Goal: Information Seeking & Learning: Learn about a topic

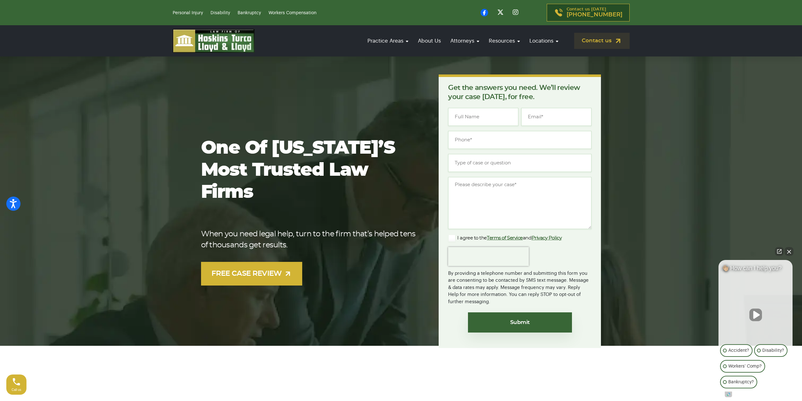
click at [789, 252] on button "Close Intaker Chat Widget" at bounding box center [789, 251] width 9 height 9
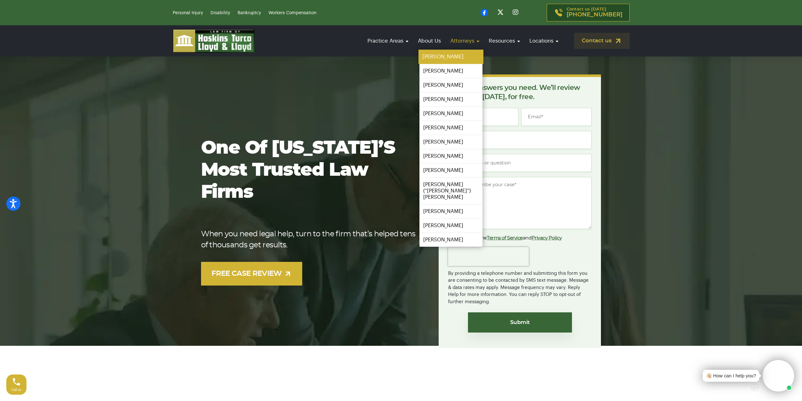
click at [459, 57] on link "[PERSON_NAME]" at bounding box center [451, 57] width 65 height 14
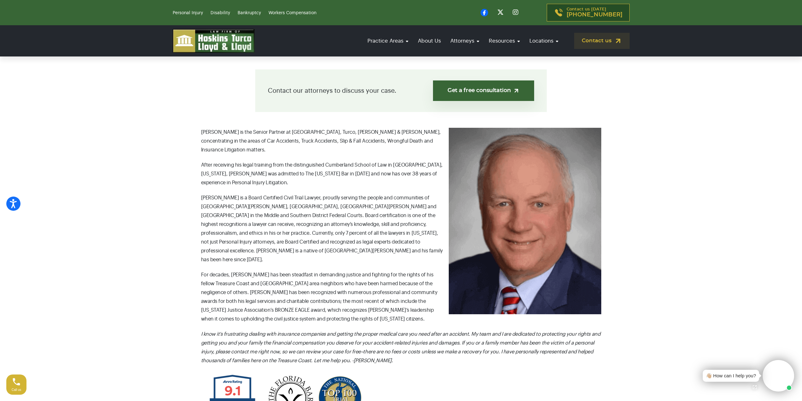
scroll to position [158, 0]
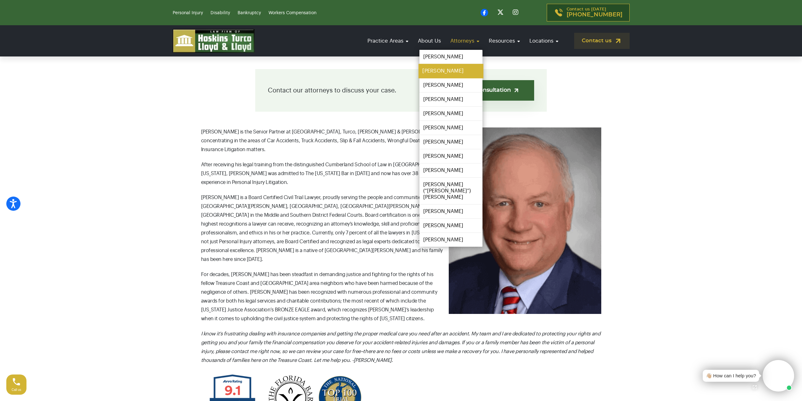
click at [455, 71] on link "[PERSON_NAME]" at bounding box center [451, 71] width 65 height 14
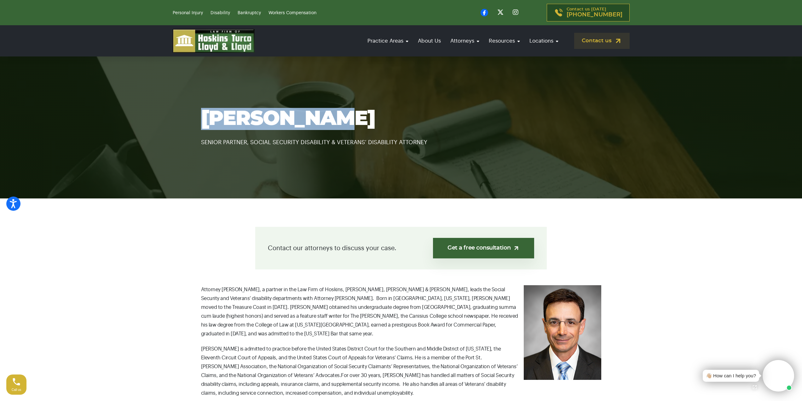
drag, startPoint x: 208, startPoint y: 123, endPoint x: 320, endPoint y: 124, distance: 112.5
click at [324, 123] on h1 "[PERSON_NAME]" at bounding box center [401, 119] width 400 height 22
